Goal: Information Seeking & Learning: Check status

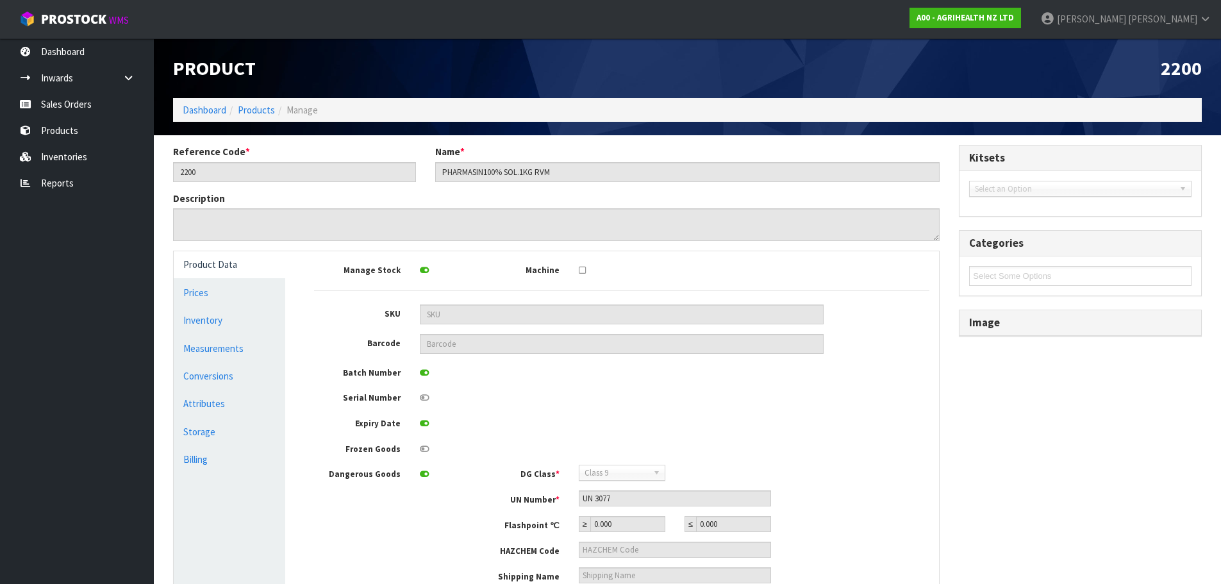
click at [62, 182] on link "Reports" at bounding box center [77, 183] width 154 height 26
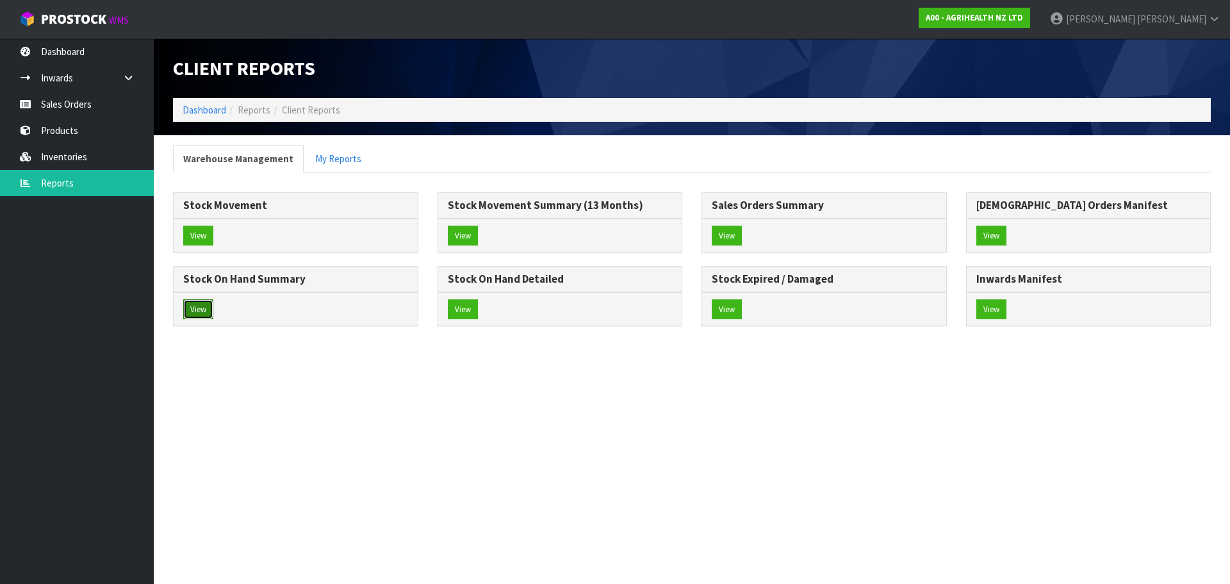
click at [199, 304] on button "View" at bounding box center [198, 309] width 30 height 21
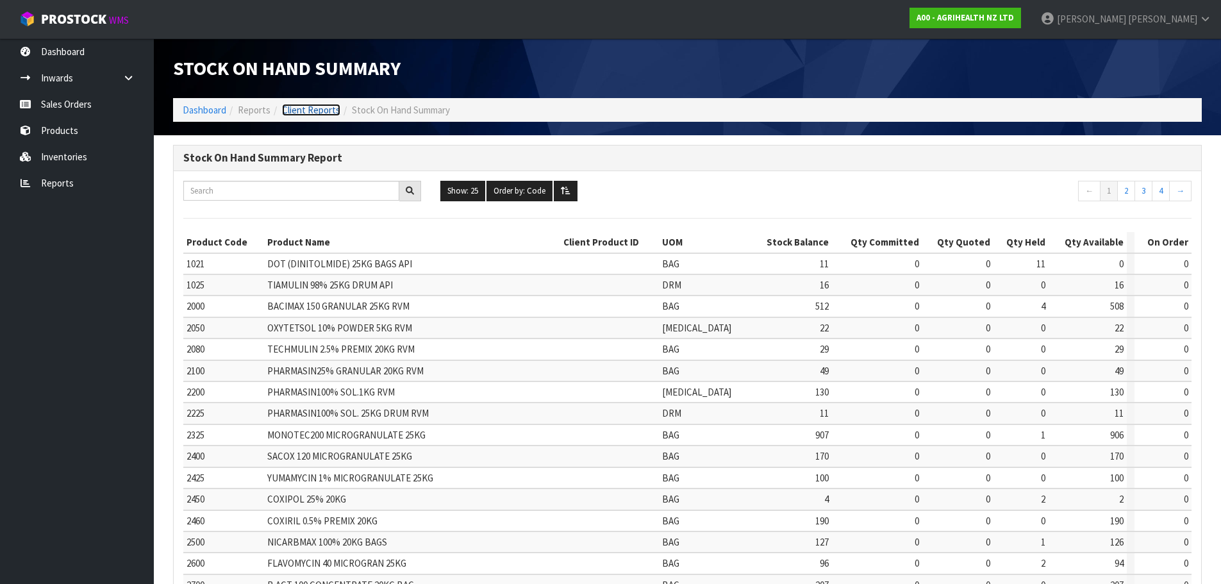
click at [315, 113] on link "Client Reports" at bounding box center [311, 110] width 58 height 12
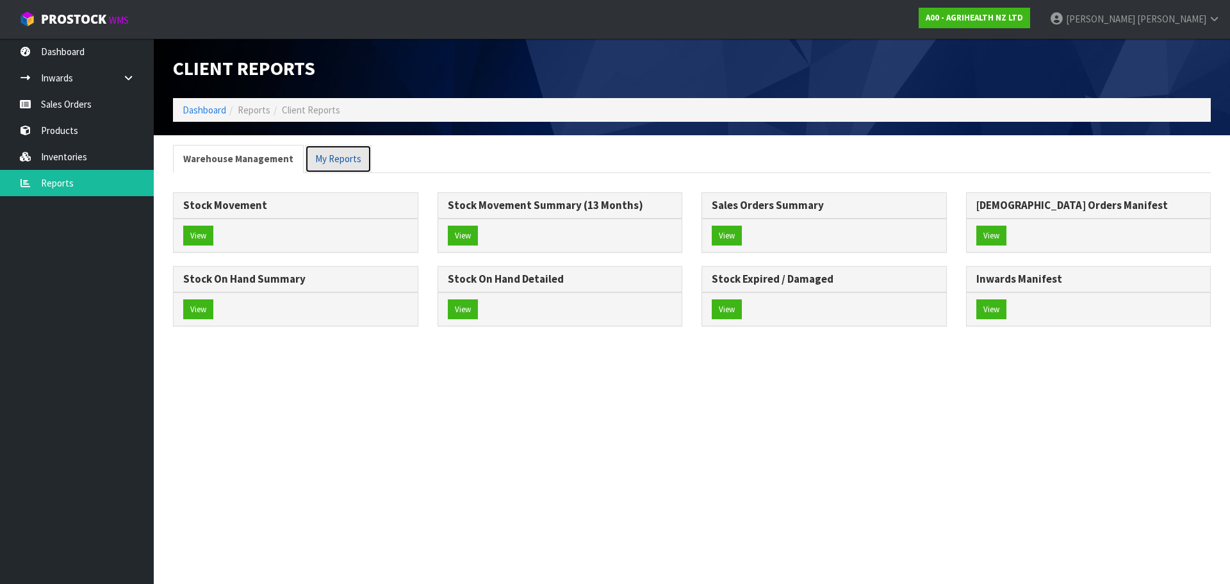
click at [334, 161] on link "My Reports" at bounding box center [338, 159] width 67 height 28
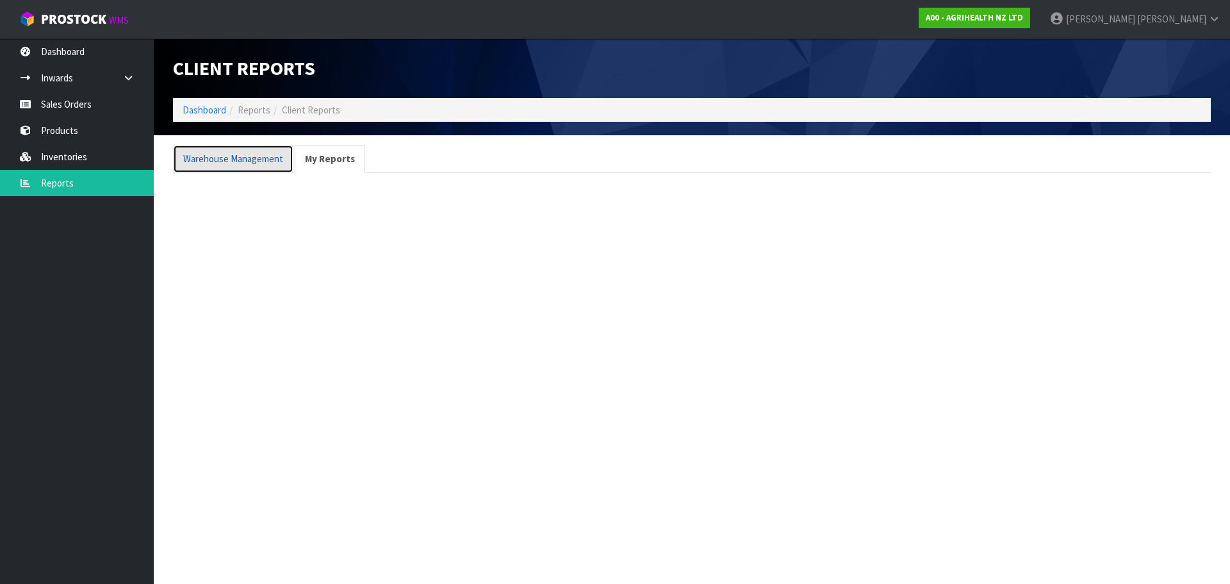
click at [257, 160] on link "Warehouse Management" at bounding box center [233, 159] width 120 height 28
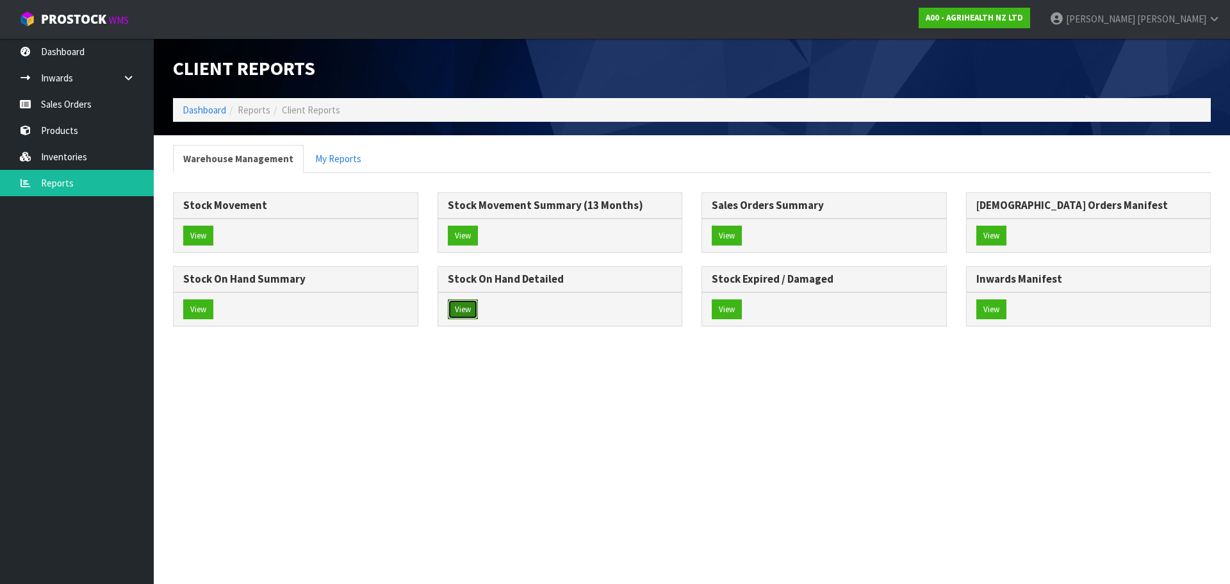
click at [466, 308] on button "View" at bounding box center [463, 309] width 30 height 21
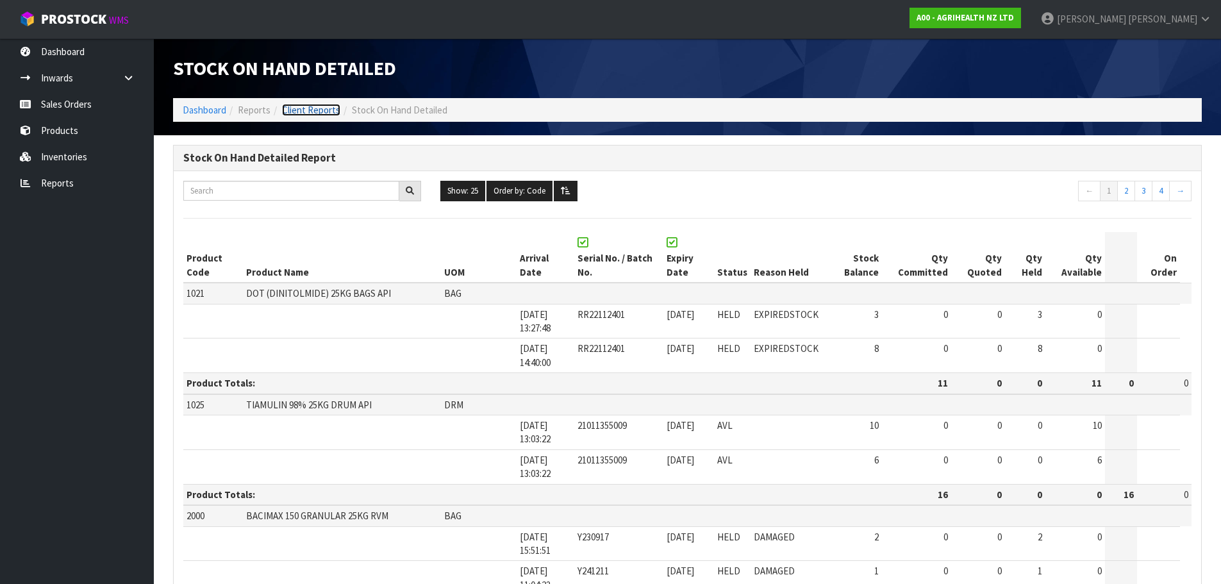
click at [309, 108] on link "Client Reports" at bounding box center [311, 110] width 58 height 12
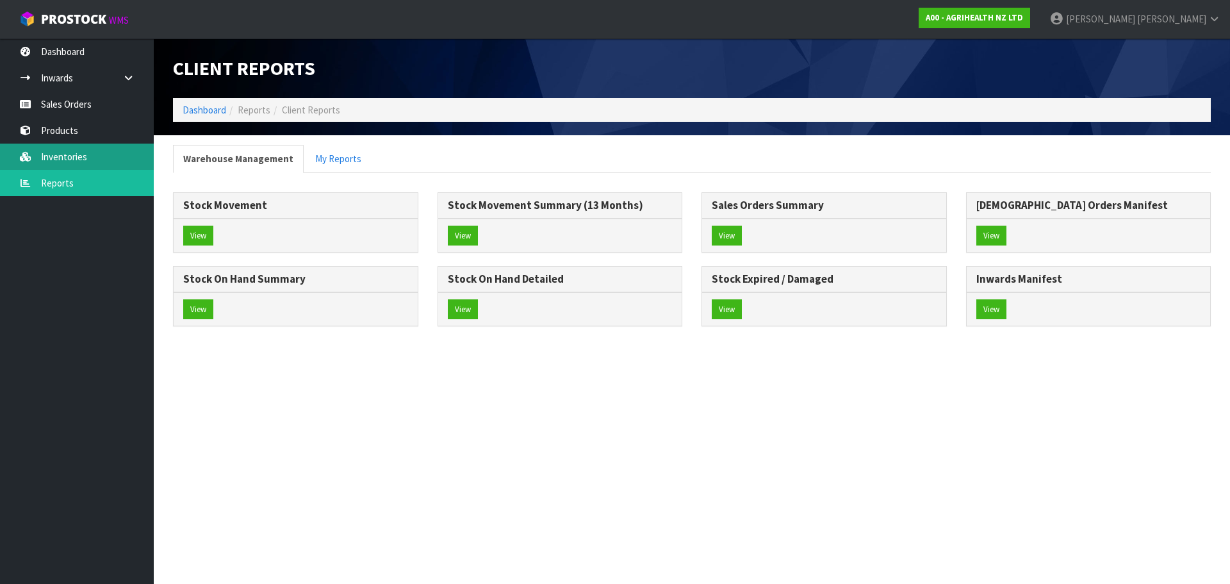
click at [70, 151] on link "Inventories" at bounding box center [77, 157] width 154 height 26
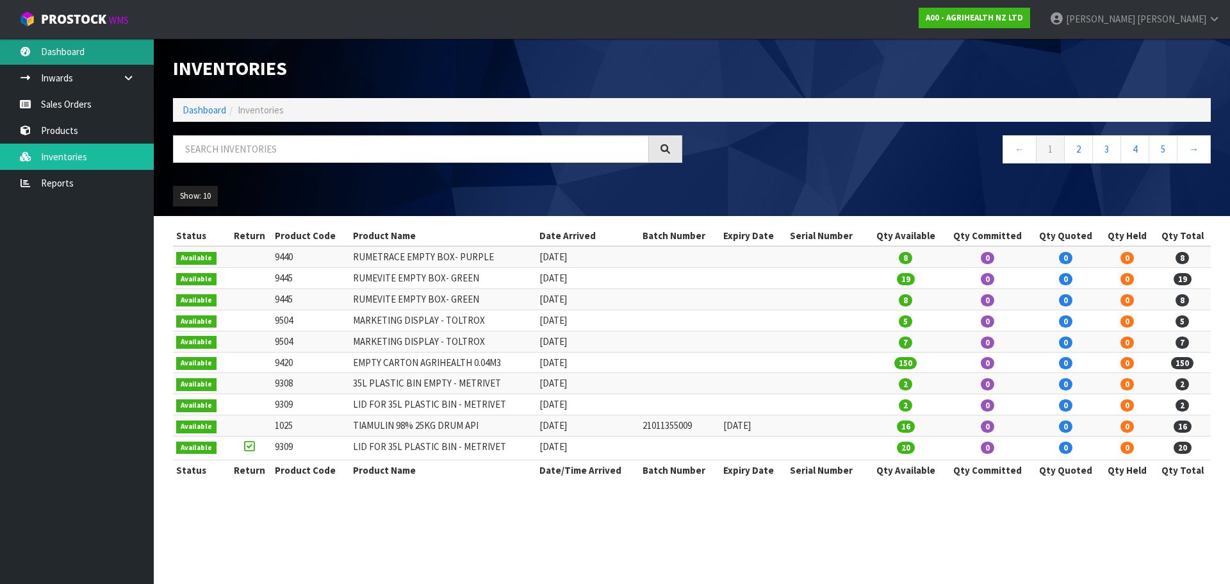
click at [74, 44] on link "Dashboard" at bounding box center [77, 51] width 154 height 26
